Goal: Communication & Community: Connect with others

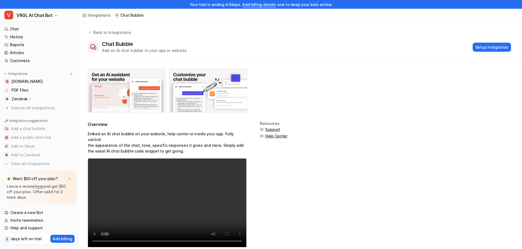
click at [21, 36] on link "History" at bounding box center [39, 37] width 74 height 8
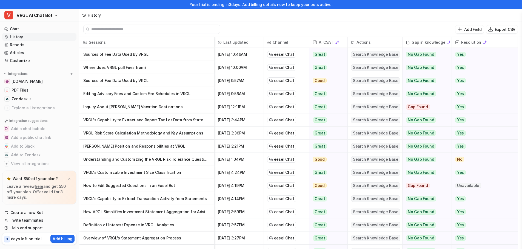
click at [469, 30] on p "Add Field" at bounding box center [472, 30] width 17 height 6
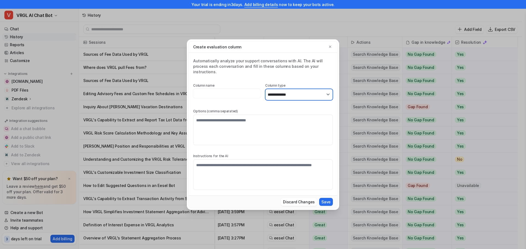
click at [299, 91] on select "**********" at bounding box center [299, 95] width 68 height 12
click at [330, 48] on icon "button" at bounding box center [330, 46] width 2 height 2
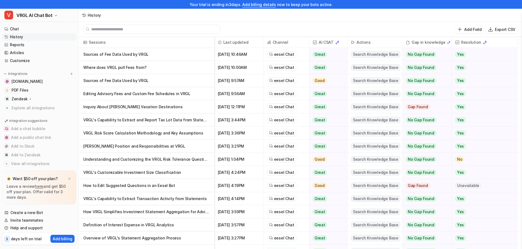
click at [286, 55] on span "eesel Chat" at bounding box center [284, 54] width 20 height 5
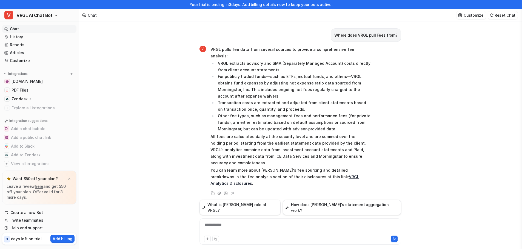
click at [24, 37] on link "History" at bounding box center [39, 37] width 74 height 8
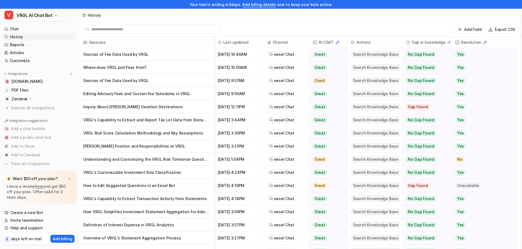
click at [371, 82] on span "Search Knowledge Base" at bounding box center [375, 81] width 49 height 7
click at [370, 81] on span "Search Knowledge Base" at bounding box center [375, 81] width 49 height 7
click at [41, 211] on link "Create a new Bot" at bounding box center [39, 213] width 74 height 8
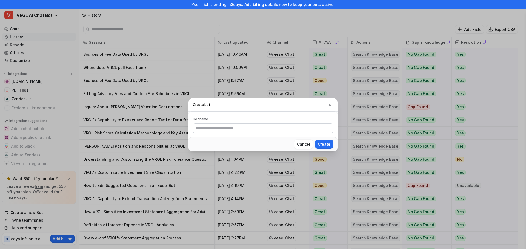
click at [330, 105] on img at bounding box center [330, 105] width 4 height 4
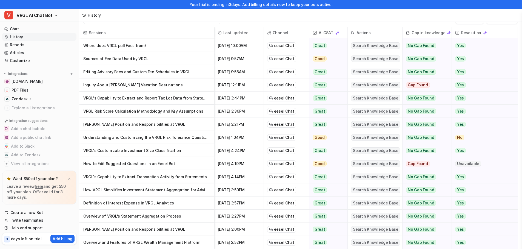
scroll to position [12, 0]
click at [194, 74] on p "Editing Advisory Fees and Custom Fee Schedules in VRGL" at bounding box center [146, 71] width 127 height 13
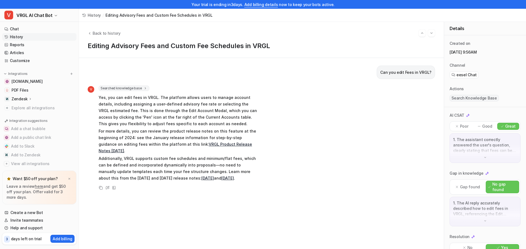
click at [29, 38] on link "History" at bounding box center [39, 37] width 74 height 8
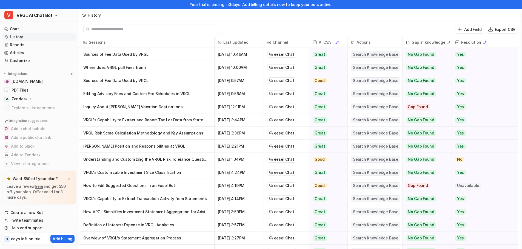
click at [155, 56] on p "Sources of Fee Data Used by VRGL" at bounding box center [146, 54] width 127 height 13
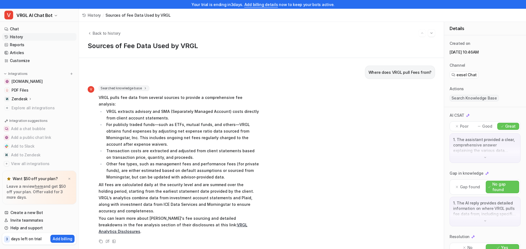
click at [28, 37] on link "History" at bounding box center [39, 37] width 74 height 8
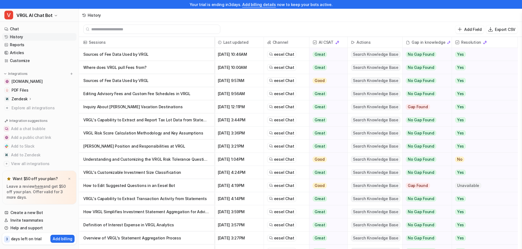
click at [155, 68] on p "Where does VRGL pull Fees from?" at bounding box center [146, 67] width 127 height 13
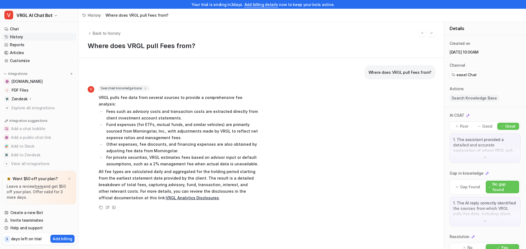
click at [27, 35] on link "History" at bounding box center [39, 37] width 74 height 8
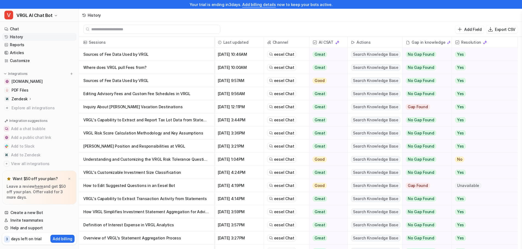
click at [155, 80] on p "Sources of Fee Data Used by VRGL" at bounding box center [146, 80] width 127 height 13
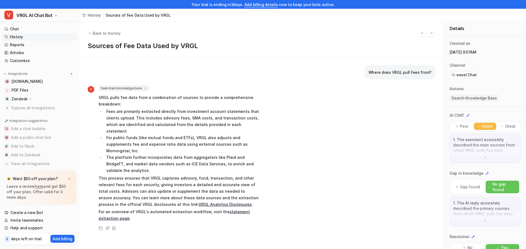
click at [36, 37] on link "History" at bounding box center [39, 37] width 74 height 8
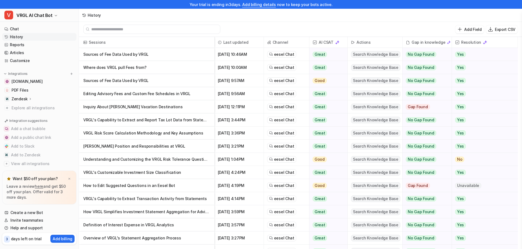
click at [159, 55] on p "Sources of Fee Data Used by VRGL" at bounding box center [146, 54] width 127 height 13
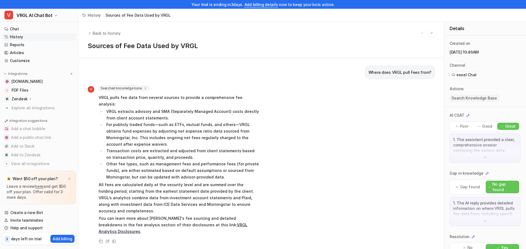
click at [107, 34] on span "Back to history" at bounding box center [107, 33] width 28 height 6
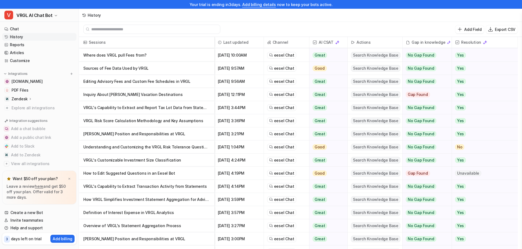
scroll to position [12, 0]
click at [168, 148] on p "Understanding and Customizing the VRGL Risk Tolerance Questionnaire" at bounding box center [146, 147] width 127 height 13
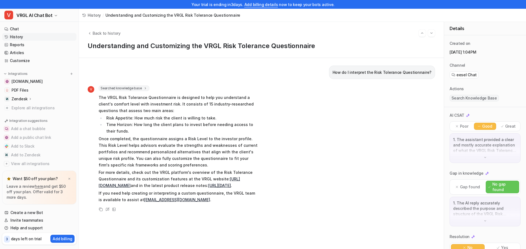
click at [25, 165] on button "View all integrations" at bounding box center [39, 164] width 74 height 9
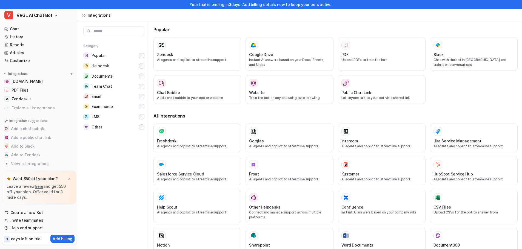
click at [25, 29] on link "Chat" at bounding box center [39, 29] width 74 height 8
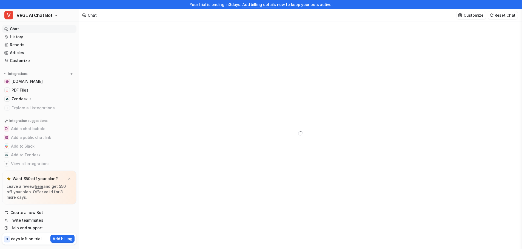
type textarea "**********"
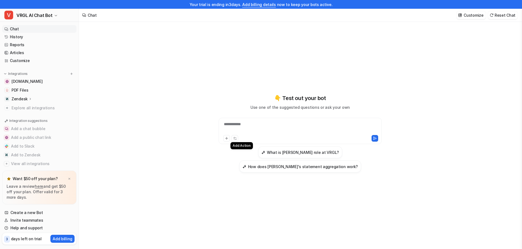
click at [234, 139] on icon at bounding box center [234, 137] width 1 height 1
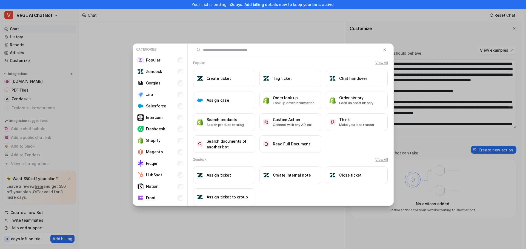
click at [383, 50] on img at bounding box center [385, 50] width 4 height 4
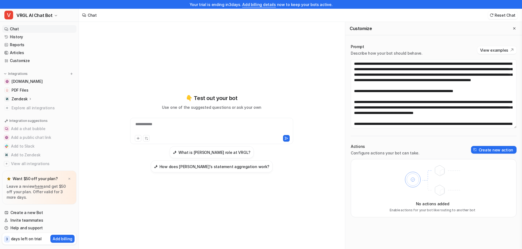
click at [36, 39] on link "History" at bounding box center [39, 37] width 74 height 8
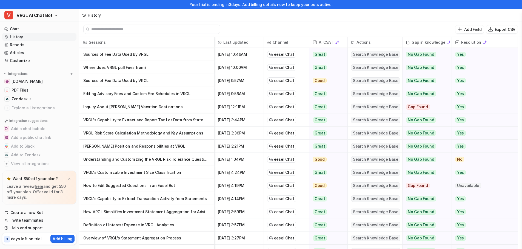
click at [286, 55] on span "eesel Chat" at bounding box center [284, 54] width 20 height 5
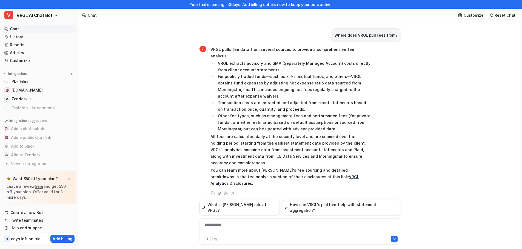
scroll to position [9, 0]
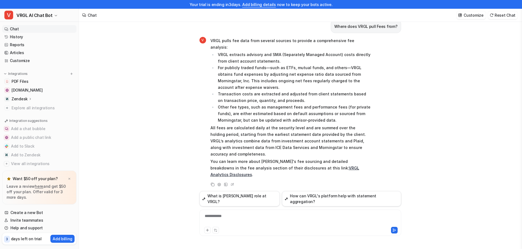
click at [29, 38] on link "History" at bounding box center [39, 37] width 74 height 8
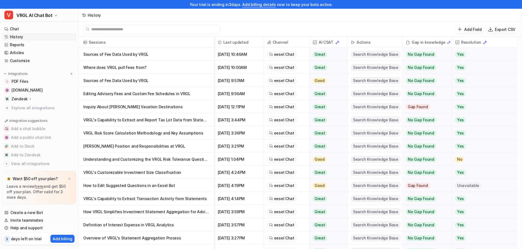
click at [161, 81] on p "Sources of Fee Data Used by VRGL" at bounding box center [146, 80] width 127 height 13
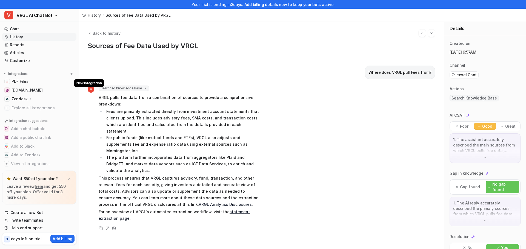
click at [70, 73] on img at bounding box center [72, 74] width 4 height 4
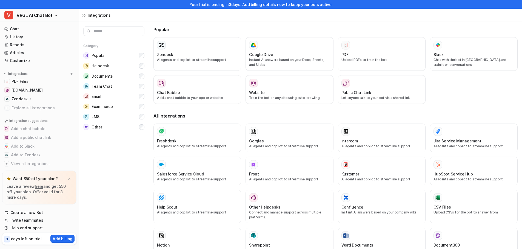
click at [360, 54] on div "PDF" at bounding box center [381, 55] width 81 height 6
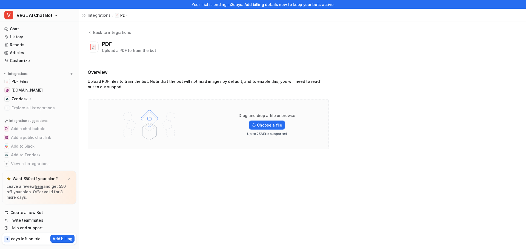
click at [266, 125] on label "Choose a file" at bounding box center [267, 125] width 36 height 9
click at [0, 0] on input "Choose a file" at bounding box center [0, 0] width 0 height 0
click at [21, 81] on span "PDF Files" at bounding box center [20, 81] width 17 height 5
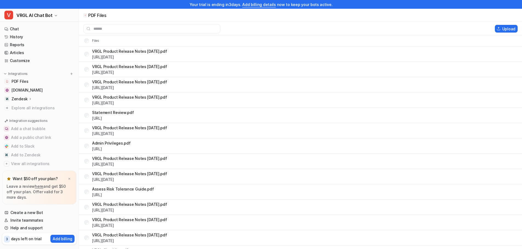
click at [36, 127] on button "Add a chat bubble" at bounding box center [39, 129] width 74 height 9
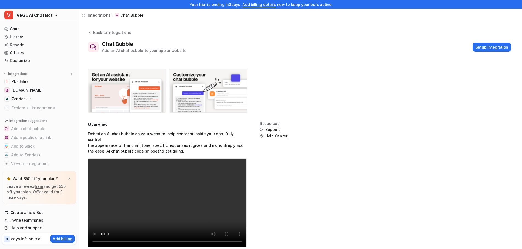
click at [488, 47] on button "Setup Integration" at bounding box center [491, 47] width 38 height 9
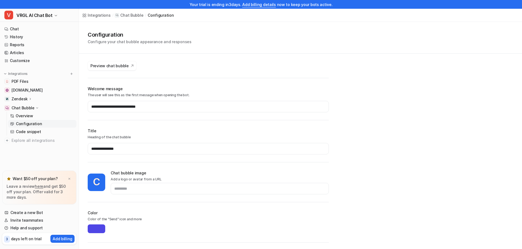
type input "*******"
click at [21, 100] on p "Zendesk" at bounding box center [20, 98] width 16 height 5
click at [25, 120] on link "AI Agent" at bounding box center [42, 123] width 68 height 8
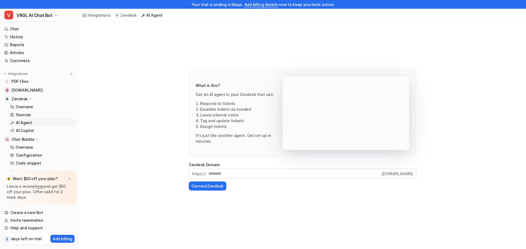
click at [22, 51] on link "Articles" at bounding box center [39, 53] width 74 height 8
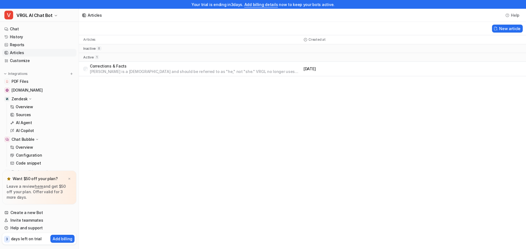
click at [166, 69] on p "Whitney Weaver is a male and should be referred to as "he," not "she." VRGL no …" at bounding box center [195, 71] width 211 height 5
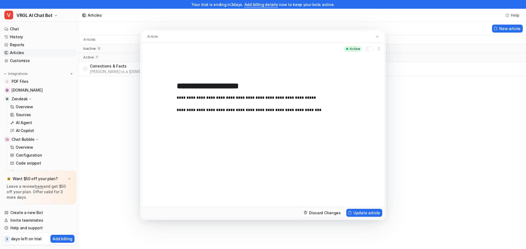
click at [377, 37] on img at bounding box center [376, 37] width 3 height 4
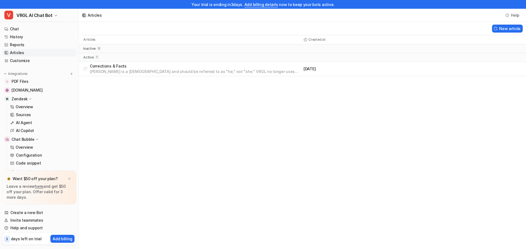
click at [35, 36] on link "History" at bounding box center [39, 37] width 74 height 8
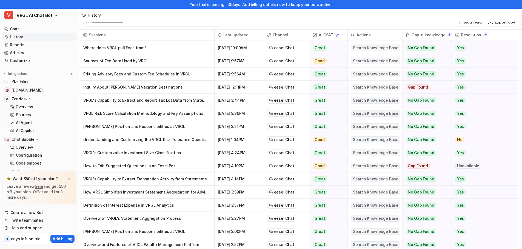
scroll to position [10, 0]
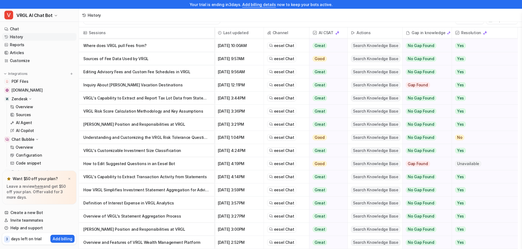
click at [187, 230] on p "[PERSON_NAME] Position and Responsibilities at VRGL" at bounding box center [146, 229] width 127 height 13
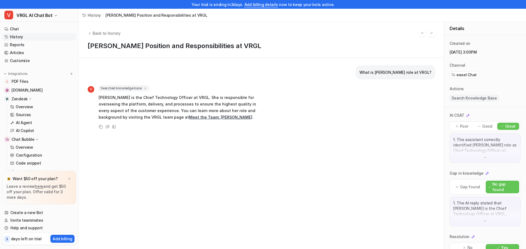
click at [113, 126] on icon at bounding box center [113, 126] width 3 height 3
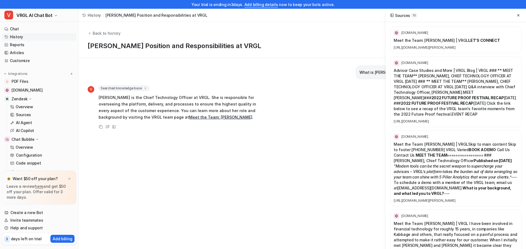
click at [107, 127] on icon at bounding box center [107, 127] width 4 height 4
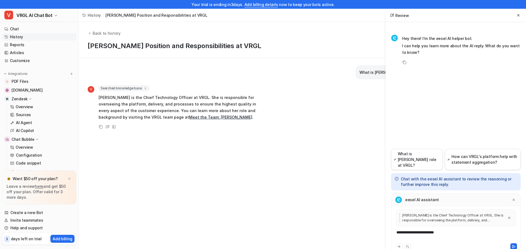
click at [516, 15] on icon at bounding box center [518, 15] width 4 height 4
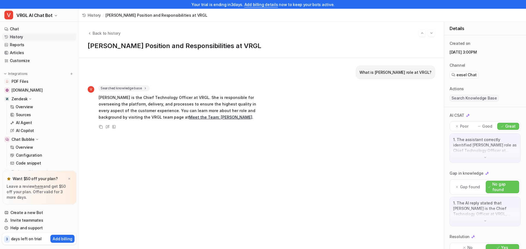
click at [24, 44] on link "Reports" at bounding box center [39, 45] width 74 height 8
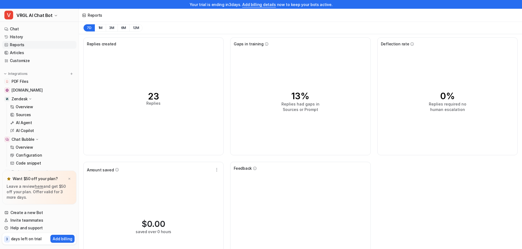
click at [25, 37] on link "History" at bounding box center [39, 37] width 74 height 8
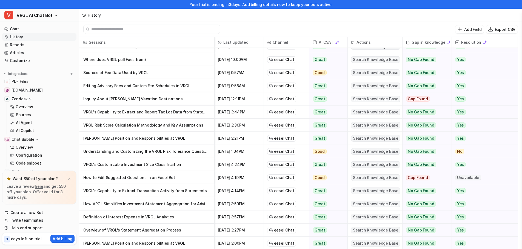
scroll to position [12, 0]
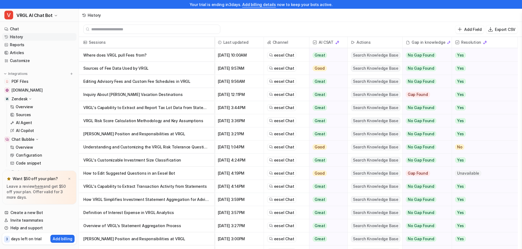
click at [150, 134] on p "[PERSON_NAME] Position and Responsibilities at VRGL" at bounding box center [146, 134] width 127 height 13
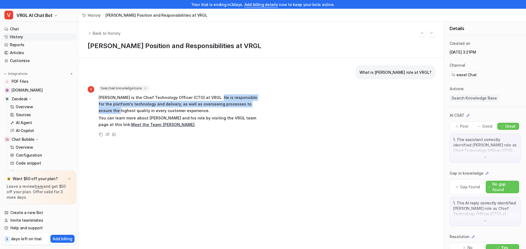
drag, startPoint x: 215, startPoint y: 96, endPoint x: 307, endPoint y: 104, distance: 92.0
click at [307, 104] on div "V Searched knowledge base search_queries : [ "Whitney Weaver role at VRGL" ] Wh…" at bounding box center [261, 112] width 347 height 52
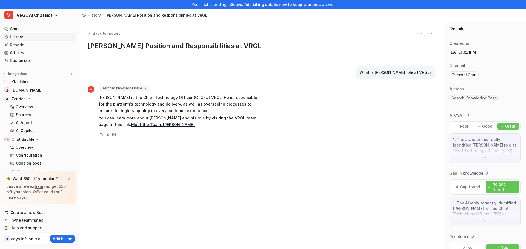
click at [214, 114] on span "Whitney Weaver is the Chief Technology Officer (CTO) at VRGL. He is responsible…" at bounding box center [179, 111] width 160 height 36
drag, startPoint x: 99, startPoint y: 98, endPoint x: 199, endPoint y: 99, distance: 99.7
click at [199, 99] on p "Whitney Weaver is the Chief Technology Officer (CTO) at VRGL. He is responsible…" at bounding box center [179, 104] width 160 height 20
click at [214, 105] on p "Whitney Weaver is the Chief Technology Officer (CTO) at VRGL. He is responsible…" at bounding box center [179, 104] width 160 height 20
click at [25, 39] on link "History" at bounding box center [39, 37] width 74 height 8
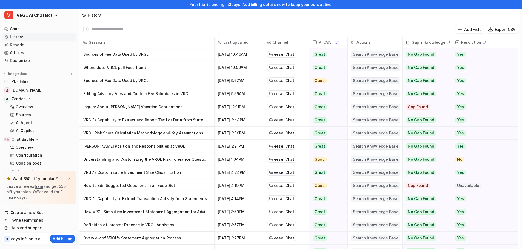
click at [469, 28] on p "Add Field" at bounding box center [472, 30] width 17 height 6
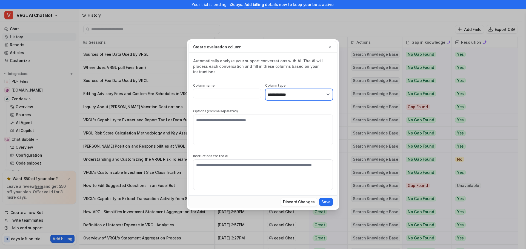
click at [298, 91] on select "**********" at bounding box center [299, 95] width 68 height 12
click at [298, 92] on select "**********" at bounding box center [299, 95] width 68 height 12
click at [244, 99] on div "**********" at bounding box center [263, 124] width 140 height 132
click at [331, 47] on button "button" at bounding box center [329, 46] width 5 height 5
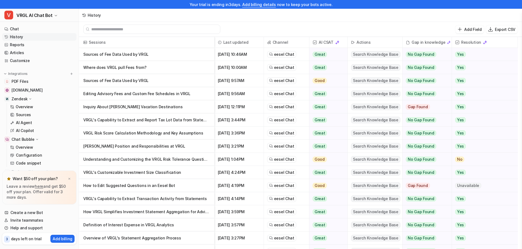
click at [28, 45] on link "Reports" at bounding box center [39, 45] width 74 height 8
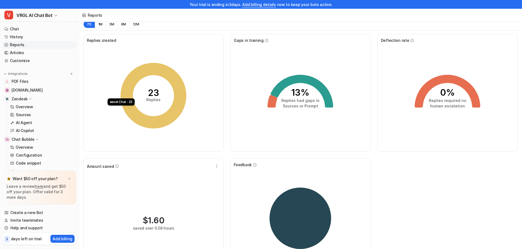
scroll to position [37, 0]
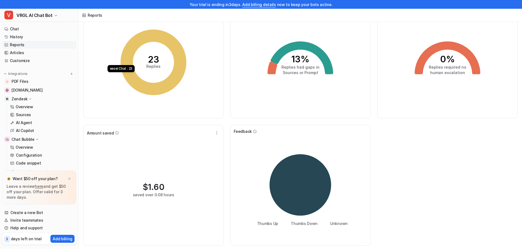
click at [217, 134] on icon "button" at bounding box center [217, 132] width 0 height 3
click at [205, 143] on button "Edit" at bounding box center [189, 146] width 59 height 10
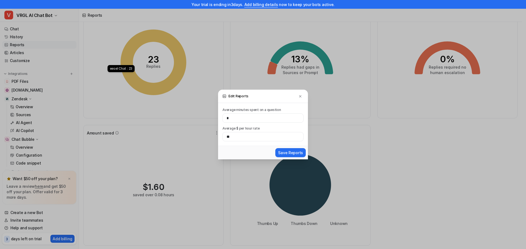
click at [301, 97] on img at bounding box center [300, 96] width 4 height 4
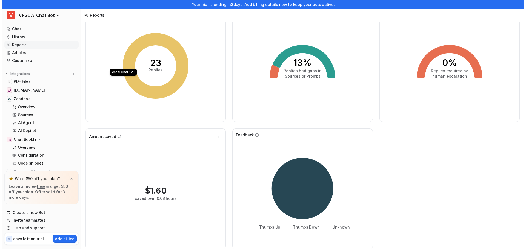
scroll to position [0, 0]
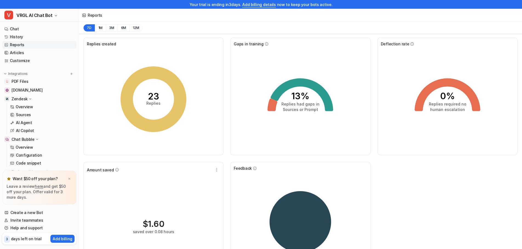
click at [21, 73] on p "Integrations" at bounding box center [17, 74] width 19 height 4
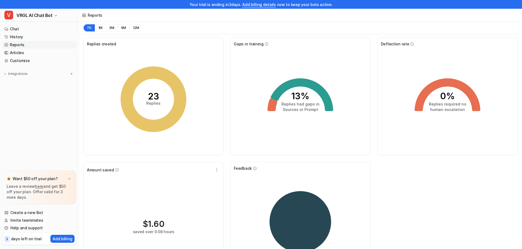
click at [22, 73] on p "Integrations" at bounding box center [17, 74] width 19 height 4
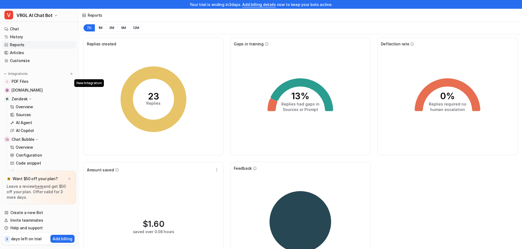
click at [70, 74] on img at bounding box center [72, 74] width 4 height 4
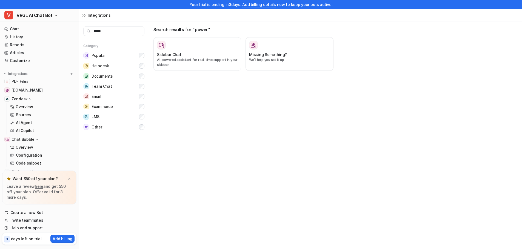
type input "*****"
click at [17, 31] on link "Chat" at bounding box center [39, 29] width 74 height 8
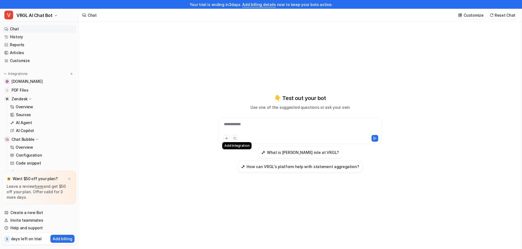
click at [228, 137] on icon at bounding box center [227, 139] width 4 height 4
click at [234, 139] on icon at bounding box center [234, 137] width 1 height 1
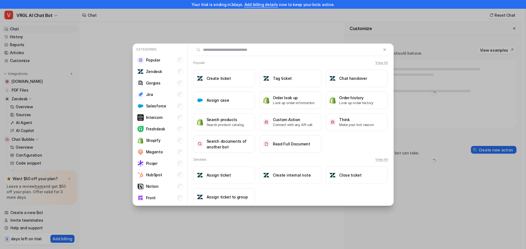
type textarea "**********"
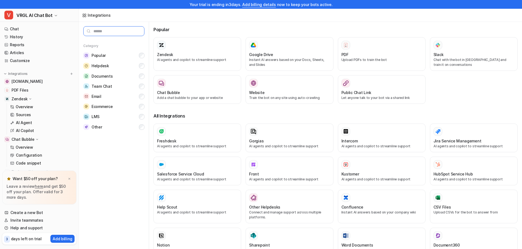
click at [105, 33] on input "text" at bounding box center [113, 31] width 61 height 10
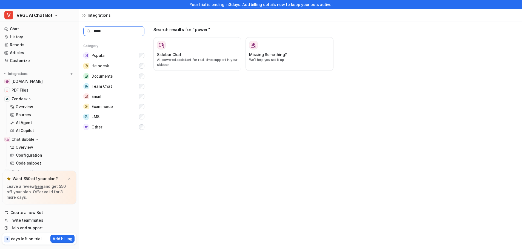
type input "*****"
click at [24, 27] on link "Chat" at bounding box center [39, 29] width 74 height 8
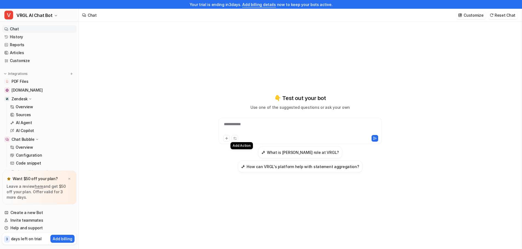
click at [236, 137] on icon at bounding box center [235, 139] width 4 height 4
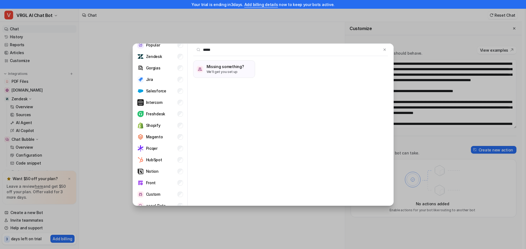
scroll to position [22, 0]
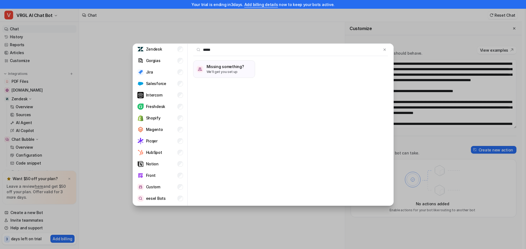
type input "*****"
click at [162, 186] on li "Custom" at bounding box center [160, 187] width 50 height 11
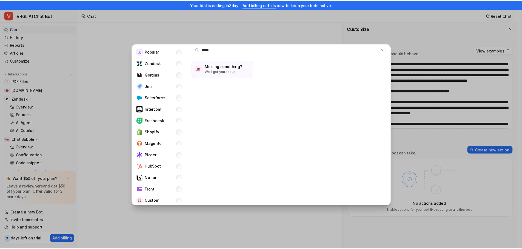
scroll to position [0, 0]
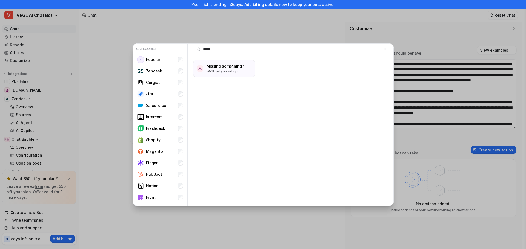
click at [383, 50] on img at bounding box center [385, 49] width 4 height 4
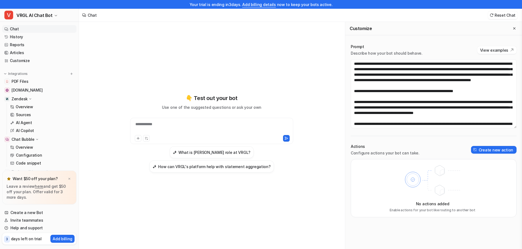
click at [29, 61] on link "Customize" at bounding box center [39, 61] width 74 height 8
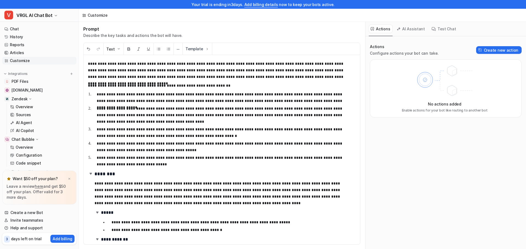
click at [413, 28] on button "AI Assistant" at bounding box center [411, 29] width 33 height 8
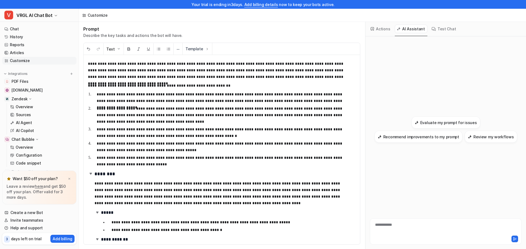
click at [382, 28] on button "Actions" at bounding box center [381, 29] width 24 height 8
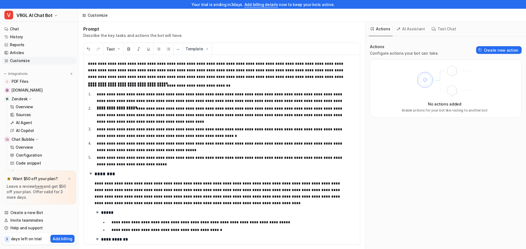
click at [219, 103] on p "**********" at bounding box center [222, 97] width 251 height 13
click at [412, 30] on button "AI Assistant" at bounding box center [411, 29] width 33 height 8
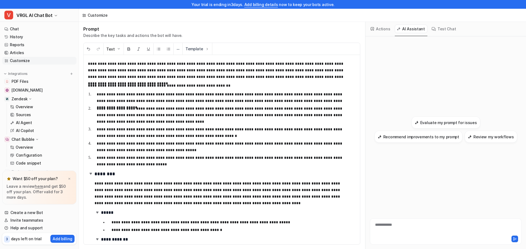
click at [435, 124] on h3 "Evaluate my prompt for issues" at bounding box center [448, 123] width 57 height 6
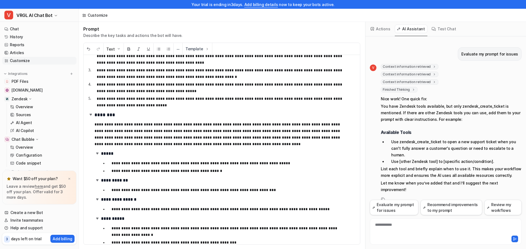
scroll to position [66, 0]
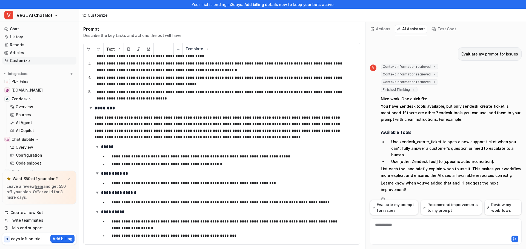
click at [448, 208] on button "Recommend improvements to my prompt" at bounding box center [451, 207] width 62 height 15
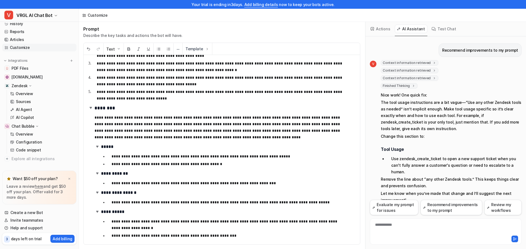
scroll to position [21, 0]
click at [497, 206] on button "Review my workflows" at bounding box center [502, 207] width 37 height 15
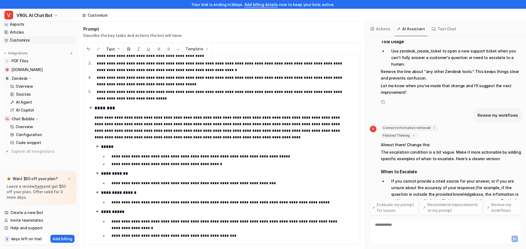
scroll to position [293, 0]
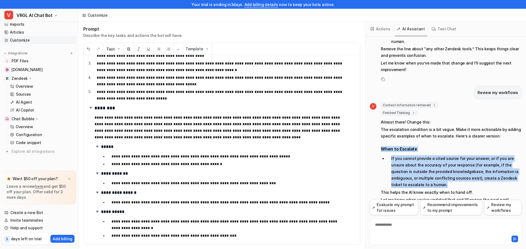
drag, startPoint x: 407, startPoint y: 166, endPoint x: 377, endPoint y: 128, distance: 48.3
click at [377, 128] on div "V Context information retrieved key : "latest_prompt" Finished Thinking thought…" at bounding box center [446, 154] width 152 height 102
click at [415, 165] on li "If you cannot provide a cited source for your answer, or if you are unsure abou…" at bounding box center [454, 172] width 135 height 33
click at [403, 165] on li "If you cannot provide a cited source for your answer, or if you are unsure abou…" at bounding box center [454, 172] width 135 height 33
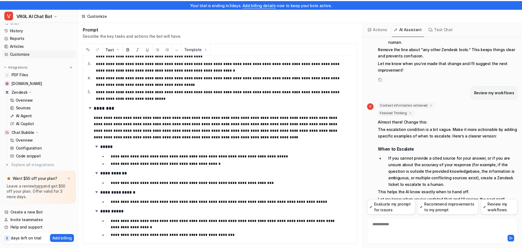
scroll to position [0, 0]
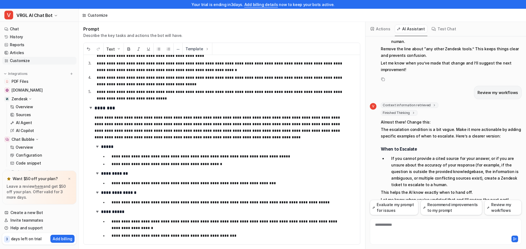
click at [26, 29] on link "Chat" at bounding box center [39, 29] width 74 height 8
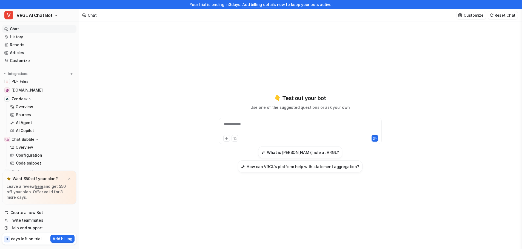
type textarea "**********"
click at [253, 124] on div "**********" at bounding box center [300, 128] width 160 height 13
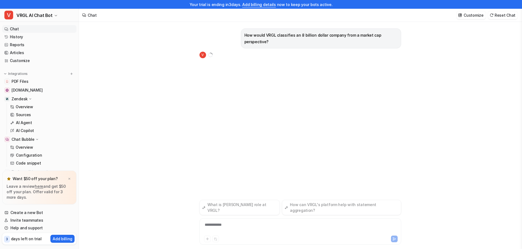
scroll to position [9, 0]
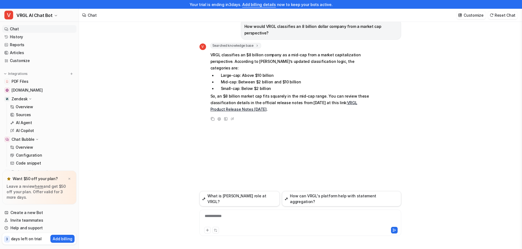
click at [268, 101] on link "VRGL Product Release Notes February 13th 2024" at bounding box center [283, 106] width 147 height 11
click at [281, 101] on link "VRGL Product Release Notes February 13th 2024" at bounding box center [283, 106] width 147 height 11
click at [269, 214] on div "**********" at bounding box center [300, 220] width 199 height 13
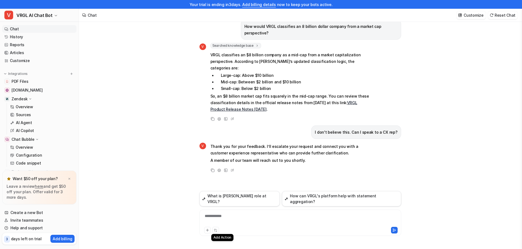
click at [215, 230] on icon at bounding box center [216, 231] width 4 height 4
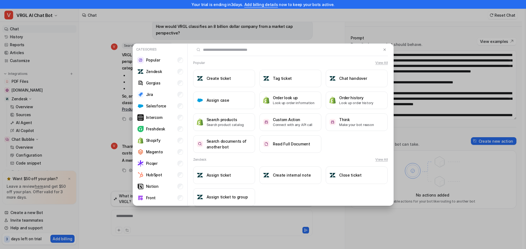
click at [229, 81] on button "Create ticket" at bounding box center [224, 79] width 62 height 18
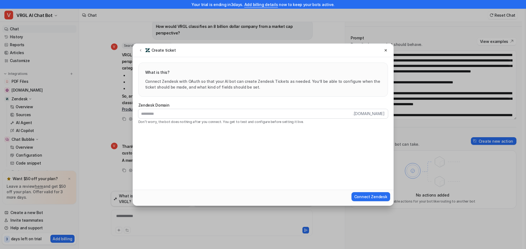
click at [386, 51] on icon at bounding box center [386, 50] width 4 height 4
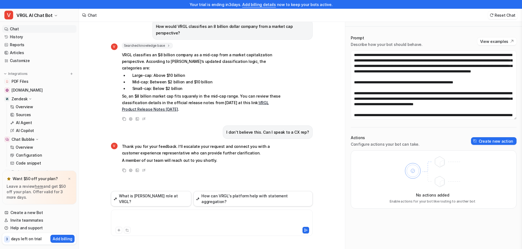
click at [30, 214] on link "Create a new Bot" at bounding box center [39, 213] width 74 height 8
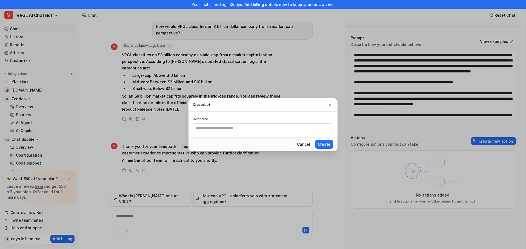
click at [330, 103] on img at bounding box center [330, 105] width 4 height 4
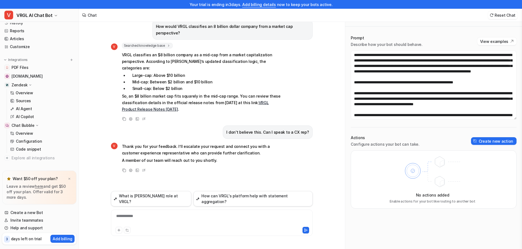
scroll to position [21, 0]
click at [35, 221] on link "Invite teammates" at bounding box center [39, 221] width 74 height 8
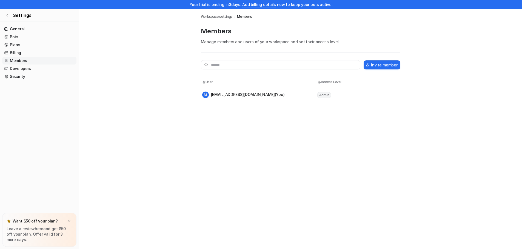
click at [381, 65] on button "Invite member" at bounding box center [381, 65] width 36 height 9
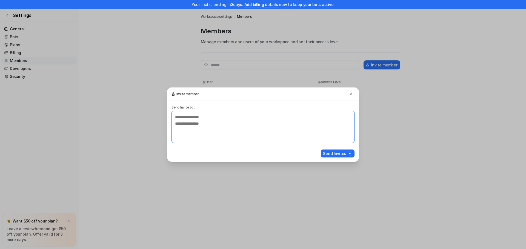
click at [193, 114] on textarea at bounding box center [262, 127] width 183 height 32
click at [188, 116] on textarea at bounding box center [262, 127] width 183 height 32
click at [186, 127] on textarea "**********" at bounding box center [262, 127] width 183 height 32
click at [197, 131] on textarea "**********" at bounding box center [262, 127] width 183 height 32
type textarea "**********"
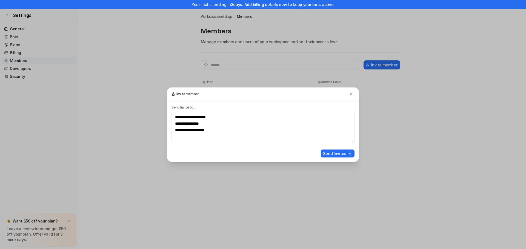
click at [330, 152] on button "Send Invites" at bounding box center [338, 154] width 34 height 8
